Goal: Task Accomplishment & Management: Complete application form

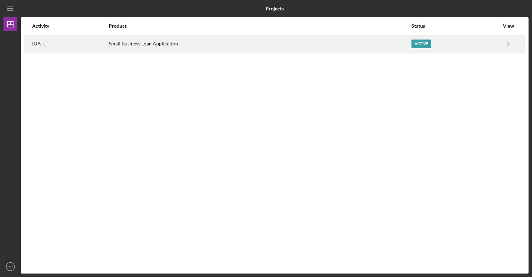
click at [423, 47] on div "Active" at bounding box center [422, 44] width 20 height 9
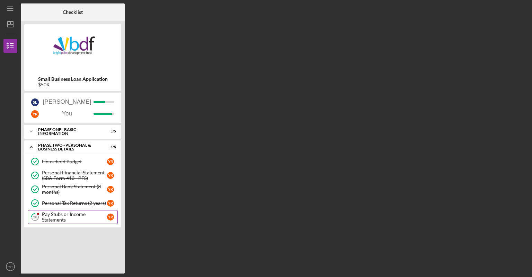
click at [53, 216] on div "Pay Stubs or Income Statements" at bounding box center [74, 216] width 65 height 11
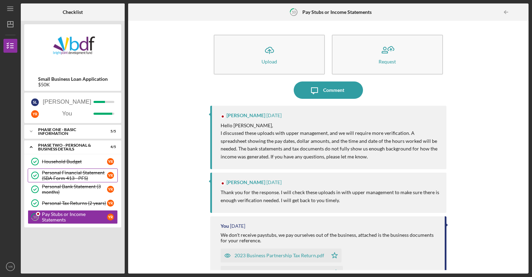
click at [79, 173] on div "Personal Financial Statement (SBA Form 413 - PFS)" at bounding box center [74, 175] width 65 height 11
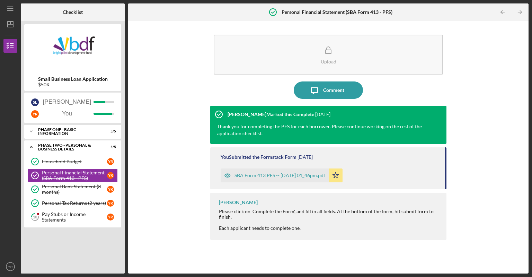
click at [266, 176] on div "SBA Form 413 PFS -- [DATE] 01_46pm.pdf" at bounding box center [280, 176] width 91 height 6
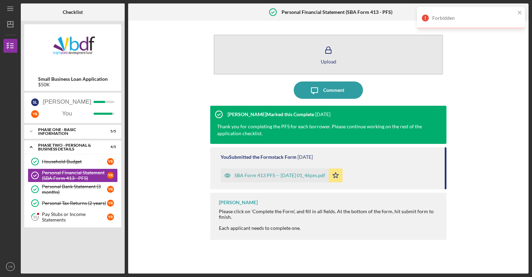
click at [334, 59] on div "Upload" at bounding box center [329, 61] width 16 height 5
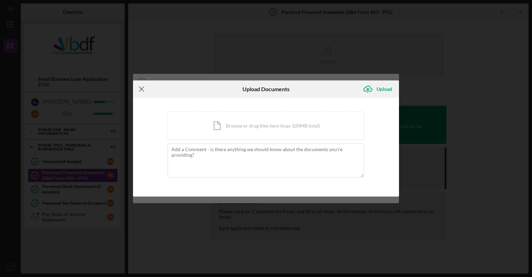
click at [144, 89] on icon "Icon/Menu Close" at bounding box center [141, 88] width 17 height 17
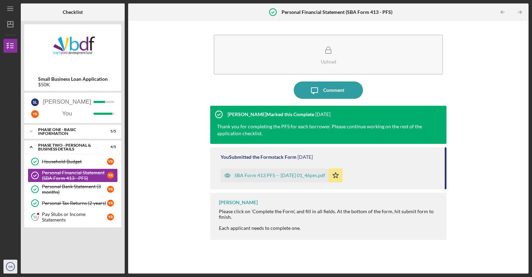
click at [12, 270] on circle "button" at bounding box center [10, 266] width 8 height 8
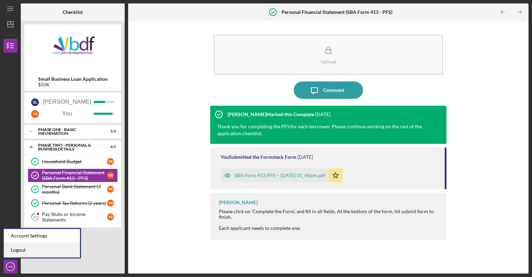
click at [19, 252] on link "Logout" at bounding box center [42, 250] width 76 height 14
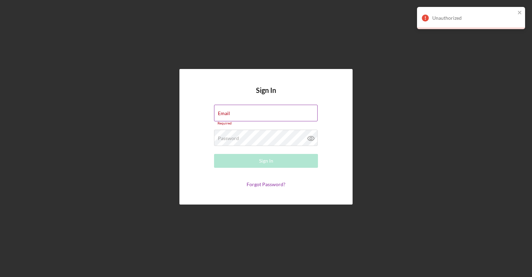
click at [254, 119] on input "Email" at bounding box center [266, 113] width 104 height 17
type input "s"
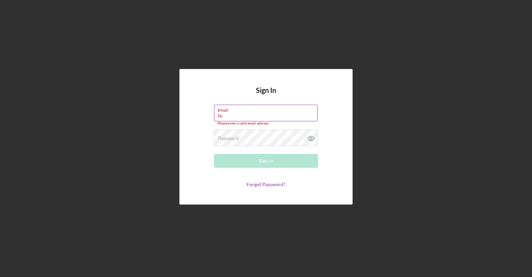
type input "[EMAIL_ADDRESS][DOMAIN_NAME]"
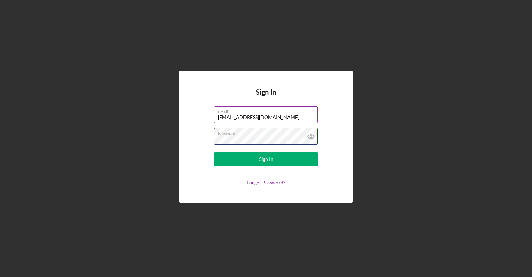
click at [214, 152] on button "Sign In" at bounding box center [266, 159] width 104 height 14
